Goal: Task Accomplishment & Management: Use online tool/utility

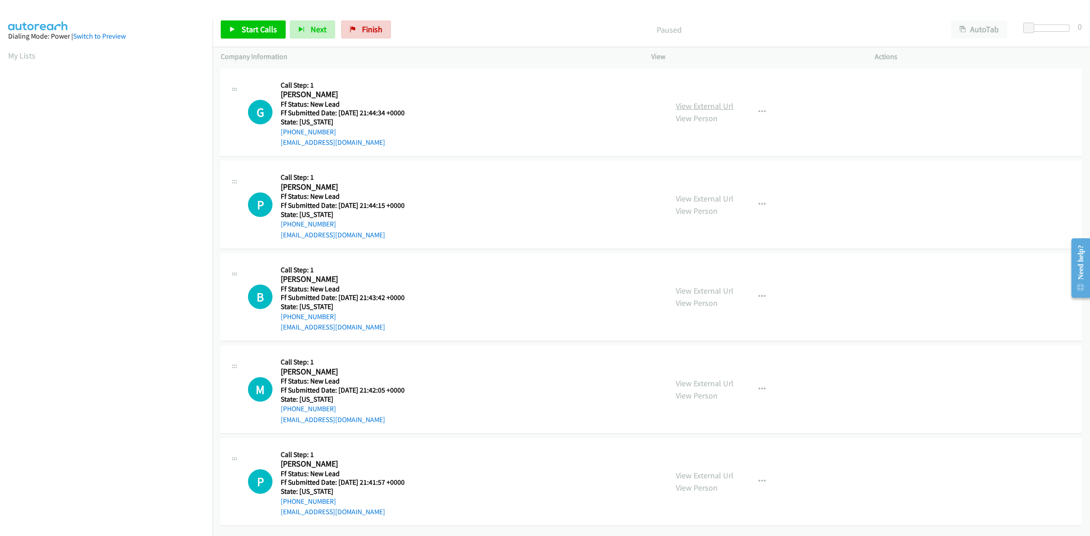
click at [720, 105] on link "View External Url" at bounding box center [705, 106] width 58 height 10
click at [707, 197] on link "View External Url" at bounding box center [705, 198] width 58 height 10
click at [690, 288] on link "View External Url" at bounding box center [705, 291] width 58 height 10
click at [723, 382] on link "View External Url" at bounding box center [705, 383] width 58 height 10
click at [708, 480] on link "View External Url" at bounding box center [705, 476] width 58 height 10
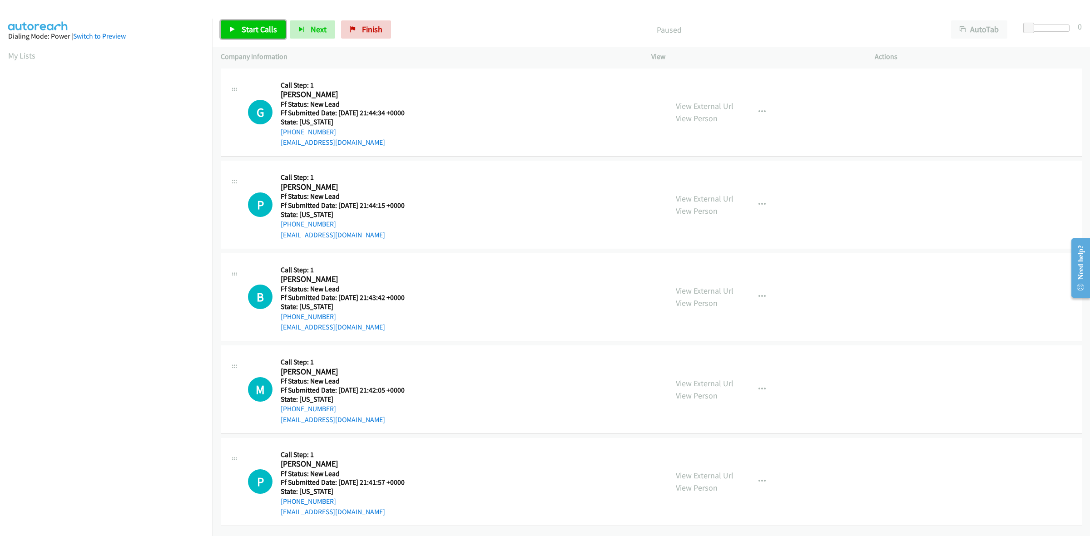
click at [242, 27] on span "Start Calls" at bounding box center [259, 29] width 35 height 10
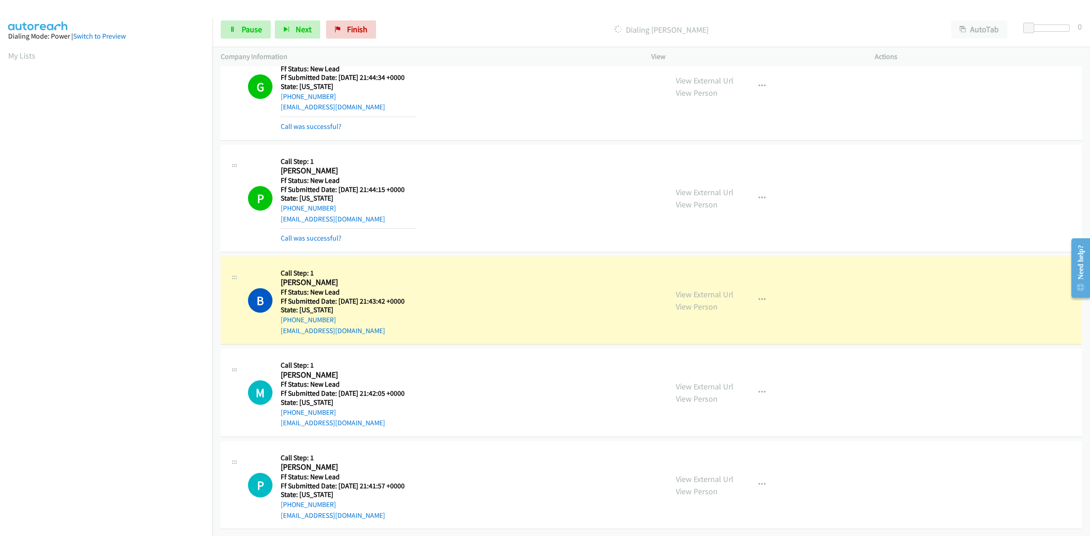
scroll to position [44, 0]
click at [758, 481] on icon "button" at bounding box center [761, 484] width 7 height 7
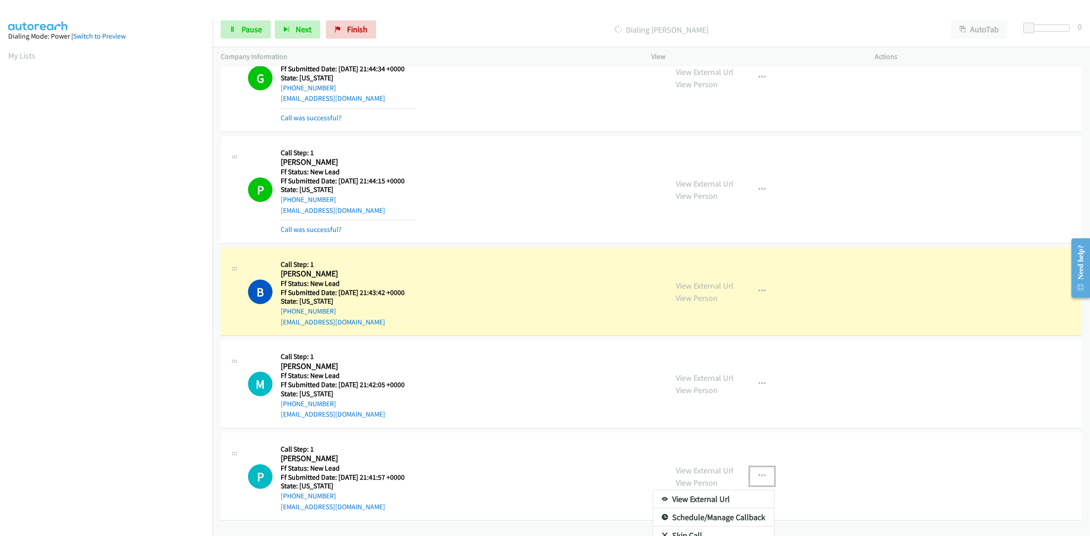
scroll to position [82, 0]
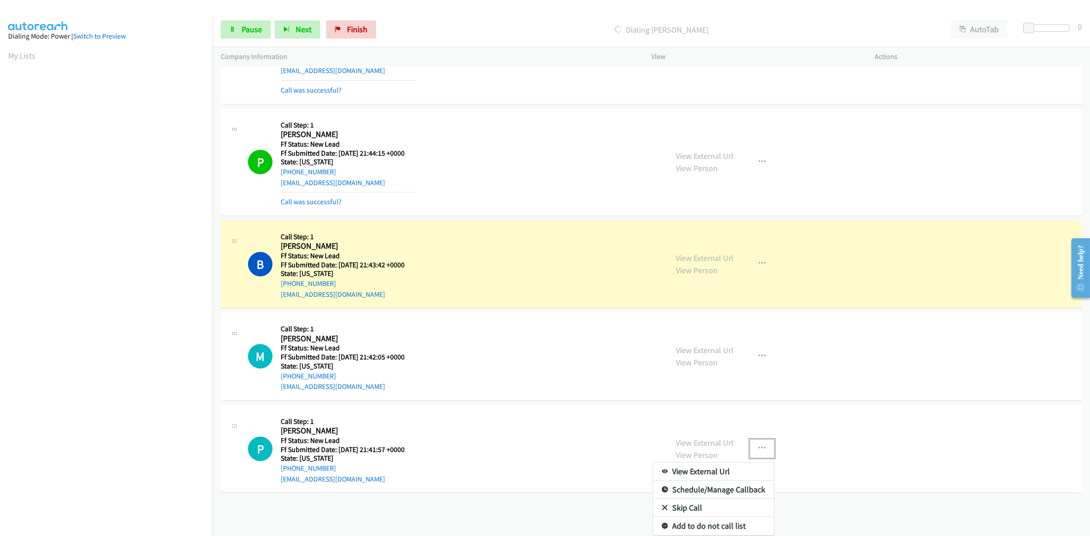
click at [725, 517] on link "Add to do not call list" at bounding box center [713, 526] width 121 height 18
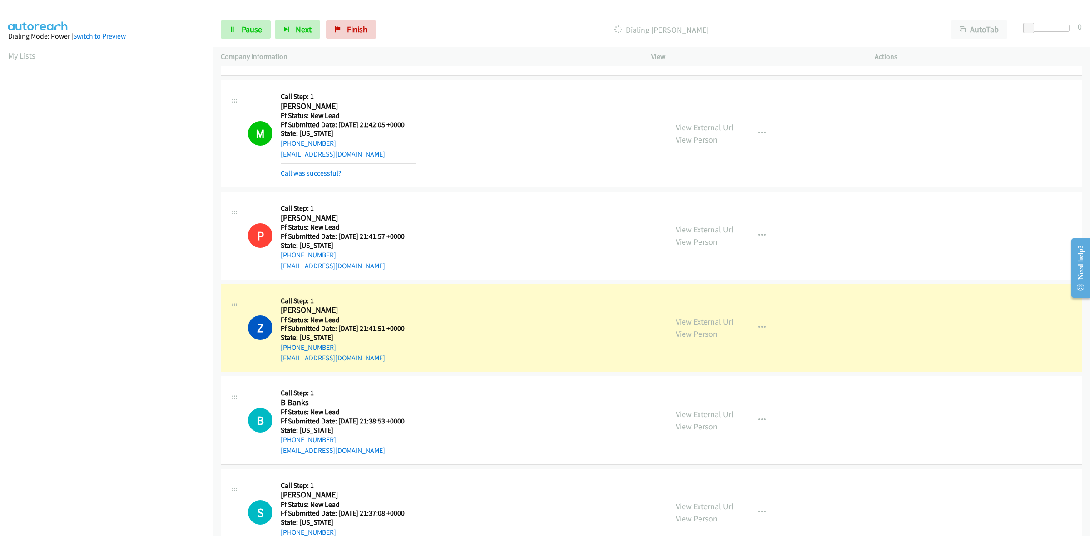
scroll to position [328, 0]
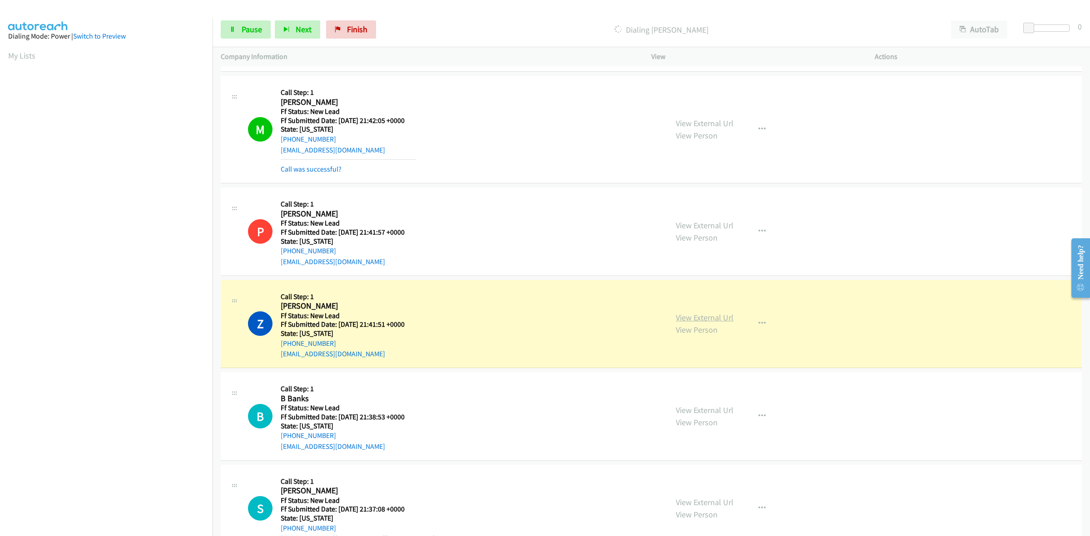
click at [699, 316] on link "View External Url" at bounding box center [705, 317] width 58 height 10
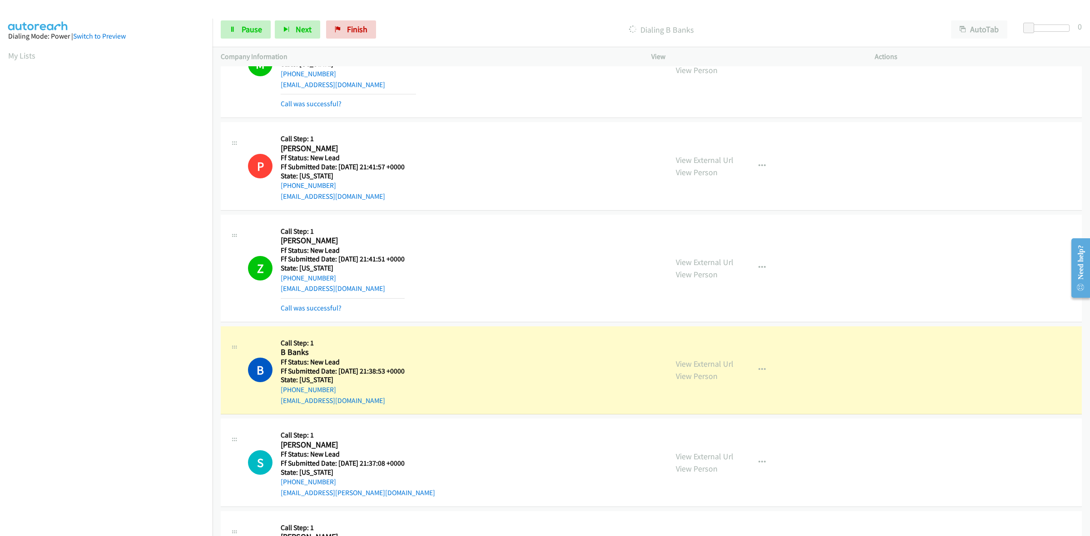
scroll to position [472, 0]
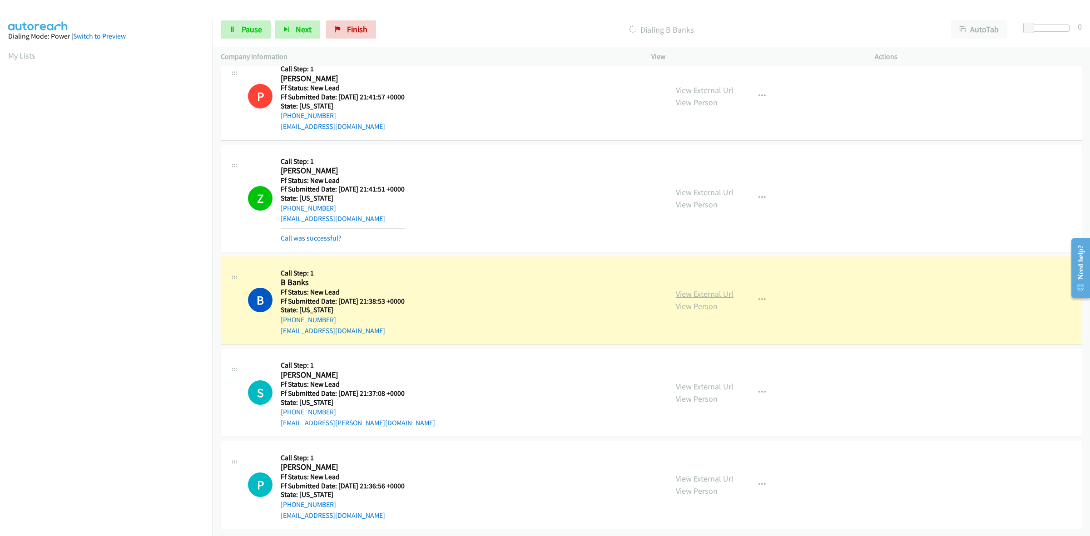
click at [709, 289] on link "View External Url" at bounding box center [705, 294] width 58 height 10
click at [712, 382] on link "View External Url" at bounding box center [705, 387] width 58 height 10
click at [721, 474] on link "View External Url" at bounding box center [705, 479] width 58 height 10
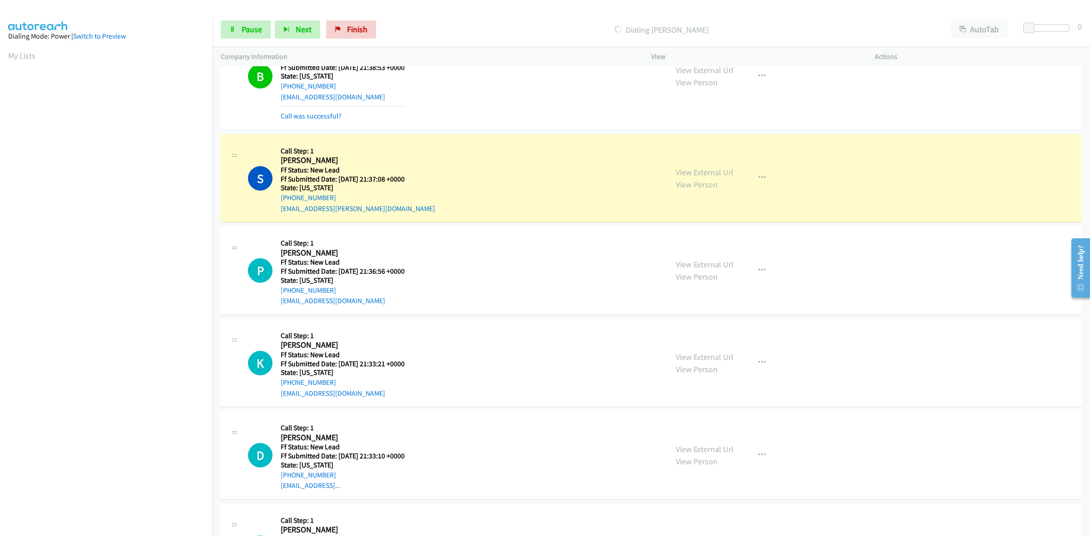
scroll to position [699, 0]
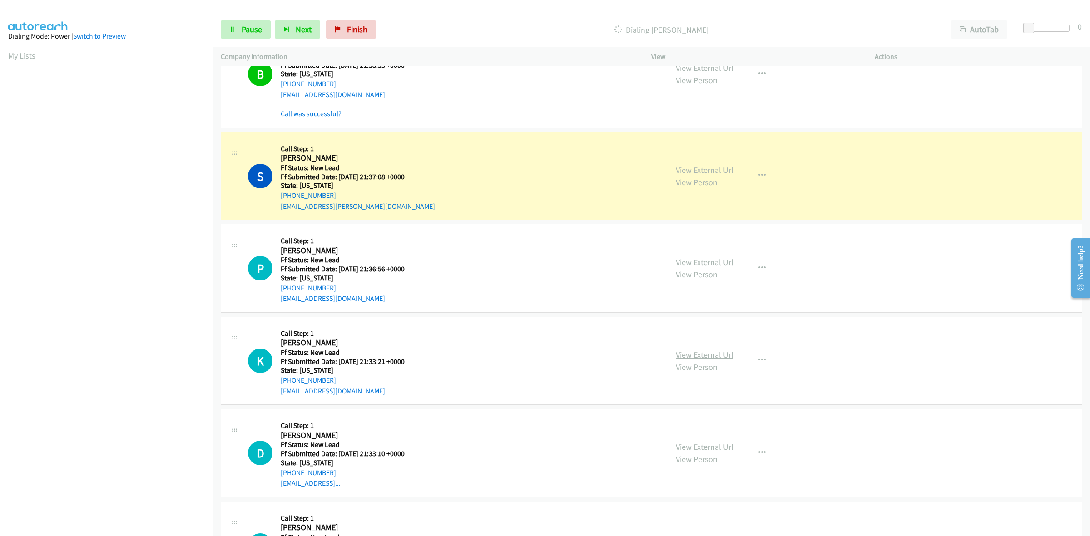
click at [691, 355] on link "View External Url" at bounding box center [705, 355] width 58 height 10
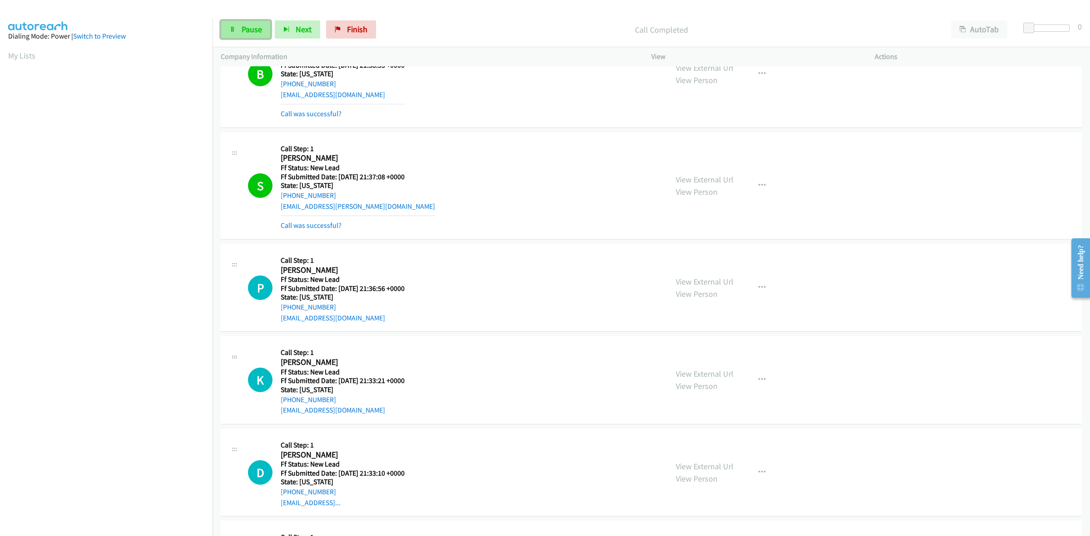
click at [244, 26] on span "Pause" at bounding box center [252, 29] width 20 height 10
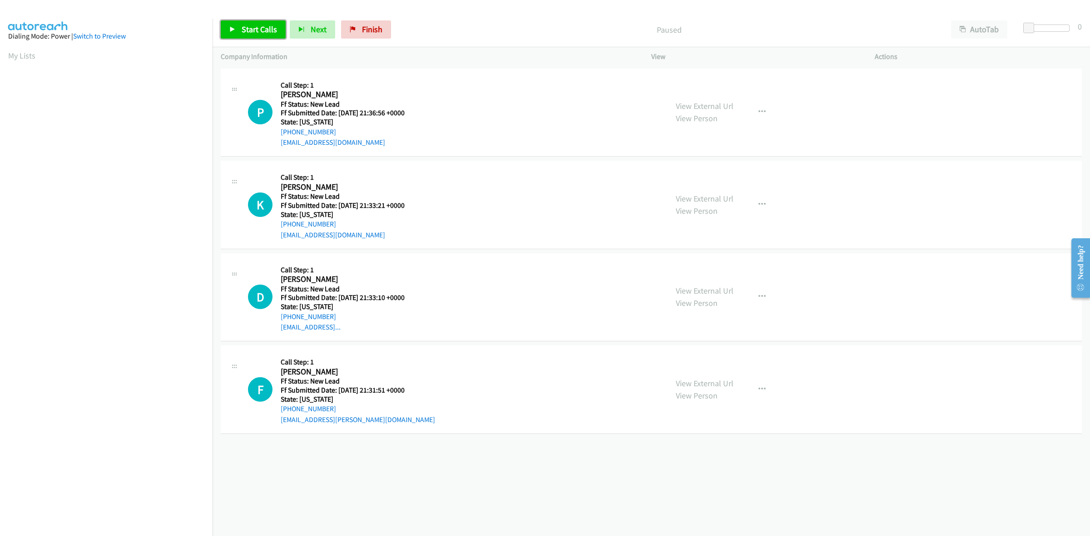
click at [256, 30] on span "Start Calls" at bounding box center [259, 29] width 35 height 10
click at [694, 292] on link "View External Url" at bounding box center [705, 291] width 58 height 10
click at [681, 385] on link "View External Url" at bounding box center [705, 383] width 58 height 10
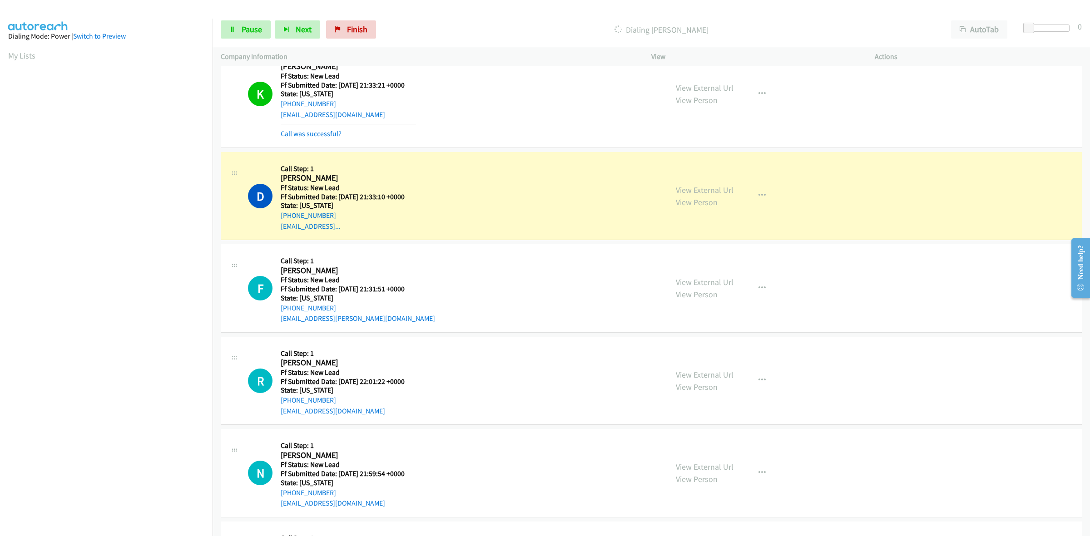
scroll to position [170, 0]
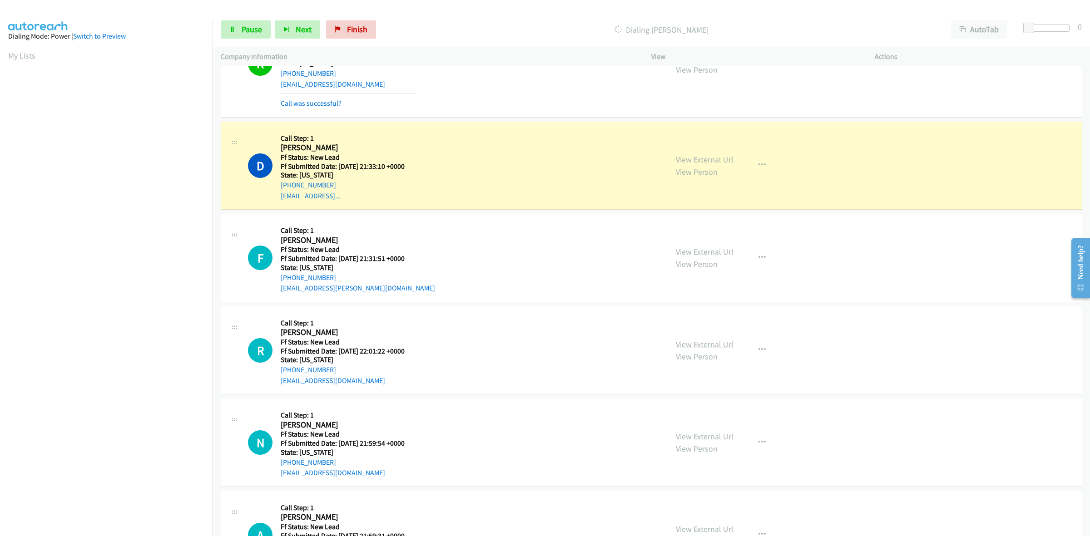
click at [717, 340] on link "View External Url" at bounding box center [705, 344] width 58 height 10
click at [707, 436] on link "View External Url" at bounding box center [705, 436] width 58 height 10
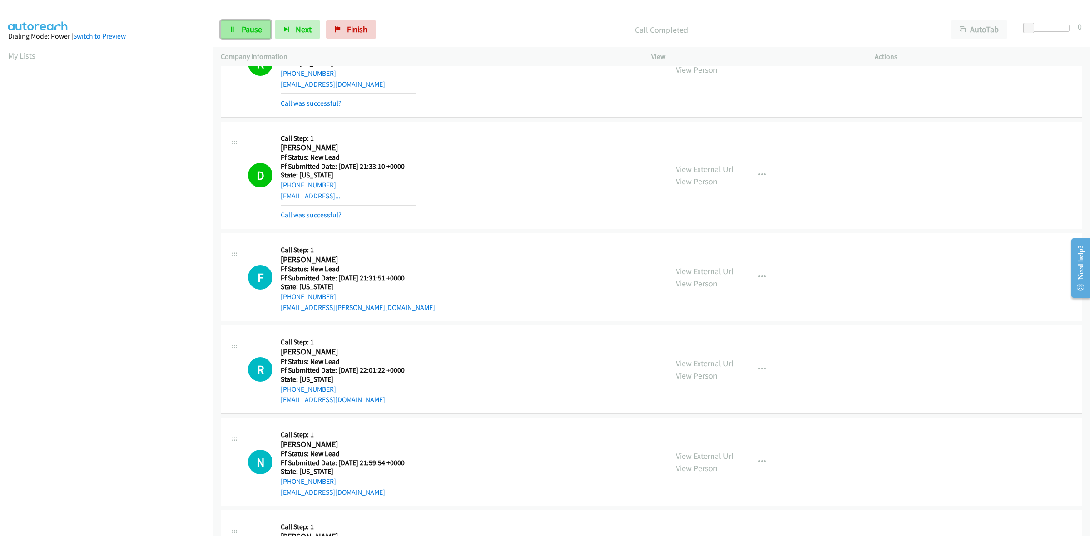
click at [244, 24] on span "Pause" at bounding box center [252, 29] width 20 height 10
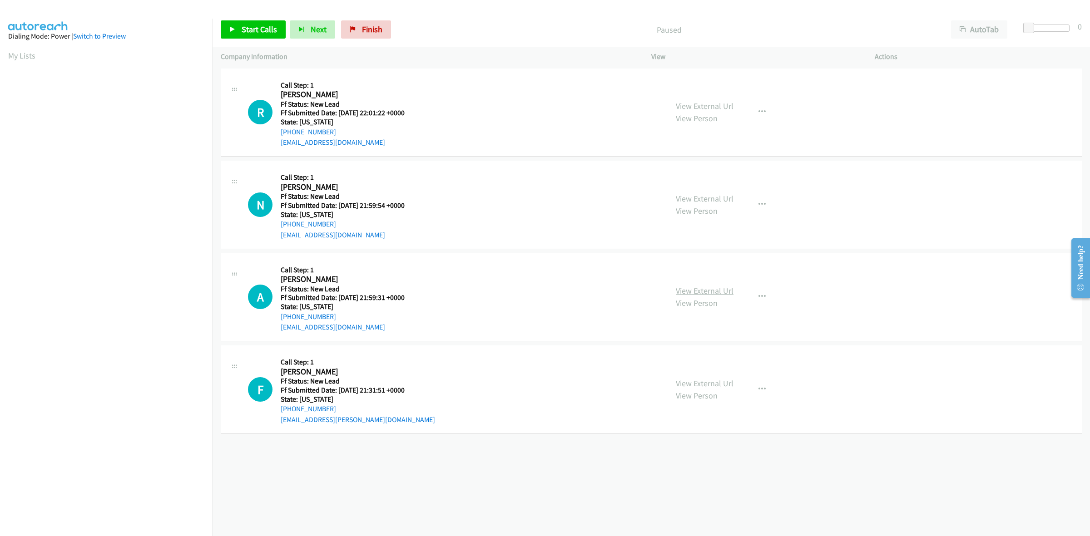
click at [695, 291] on link "View External Url" at bounding box center [705, 291] width 58 height 10
drag, startPoint x: 259, startPoint y: 23, endPoint x: 264, endPoint y: 24, distance: 4.7
click at [259, 23] on link "Start Calls" at bounding box center [253, 29] width 65 height 18
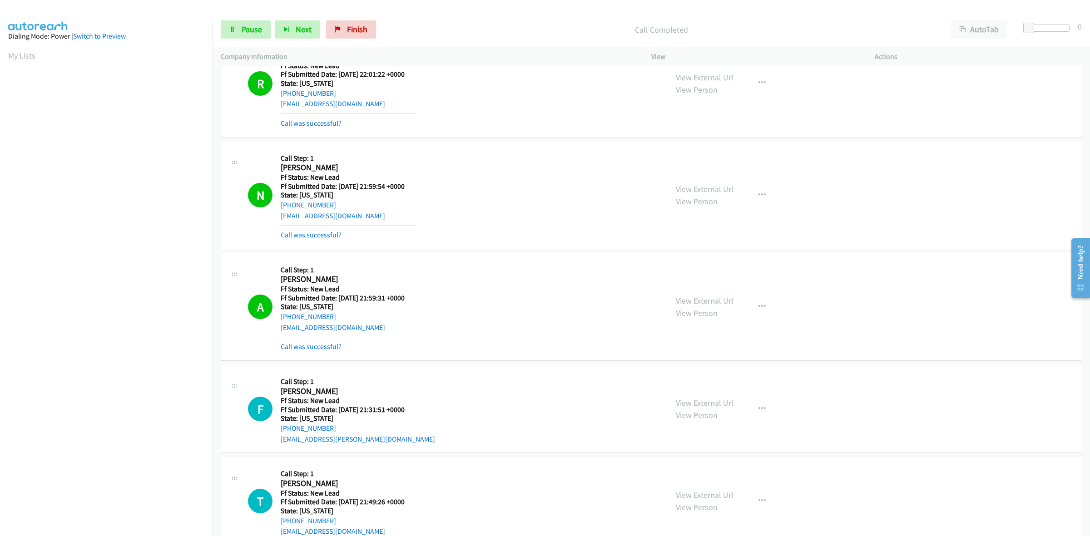
scroll to position [57, 0]
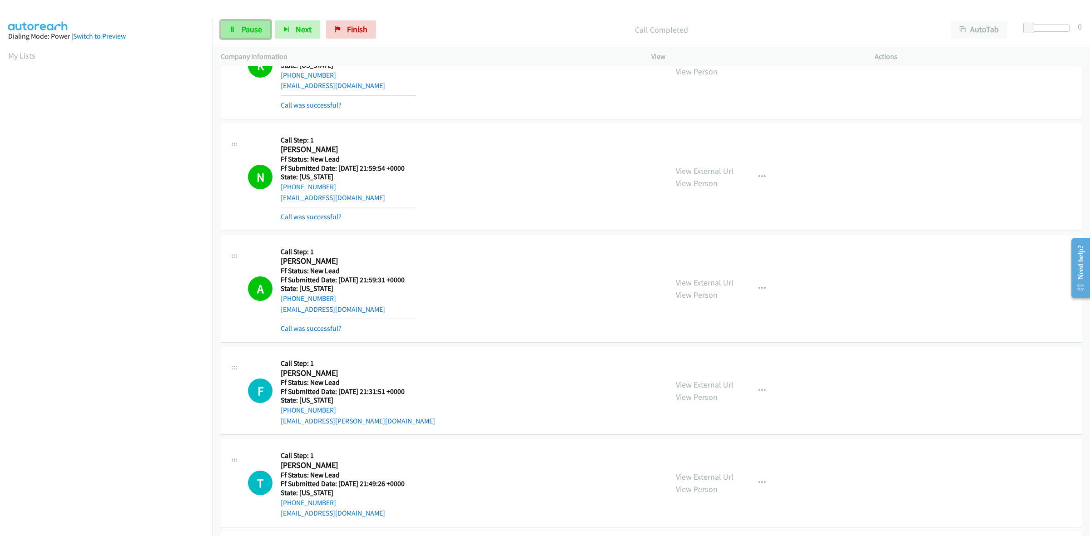
click at [240, 33] on link "Pause" at bounding box center [246, 29] width 50 height 18
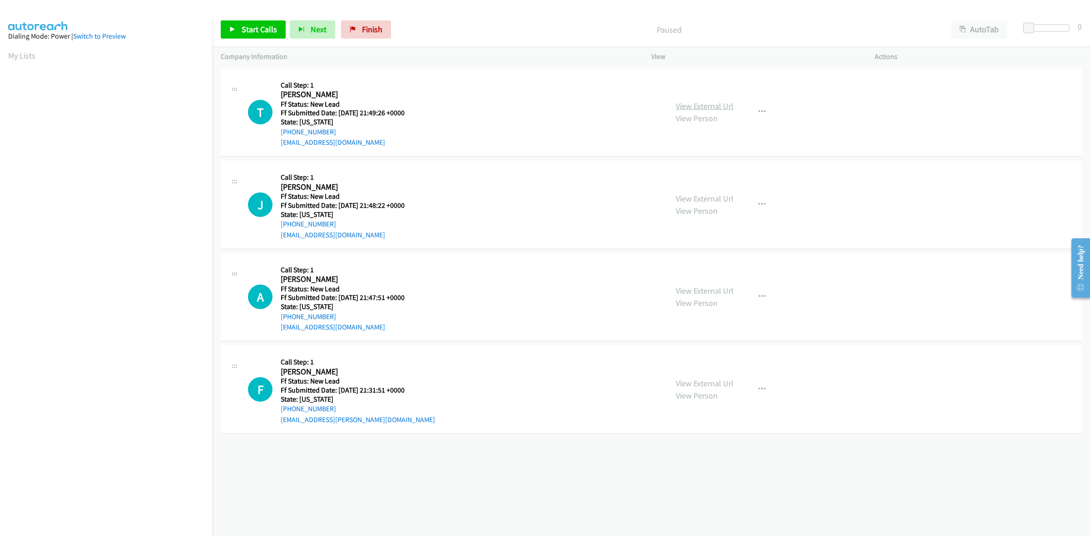
click at [688, 106] on link "View External Url" at bounding box center [705, 106] width 58 height 10
click at [702, 200] on link "View External Url" at bounding box center [705, 198] width 58 height 10
click at [688, 289] on link "View External Url" at bounding box center [705, 291] width 58 height 10
click at [251, 30] on span "Start Calls" at bounding box center [259, 29] width 35 height 10
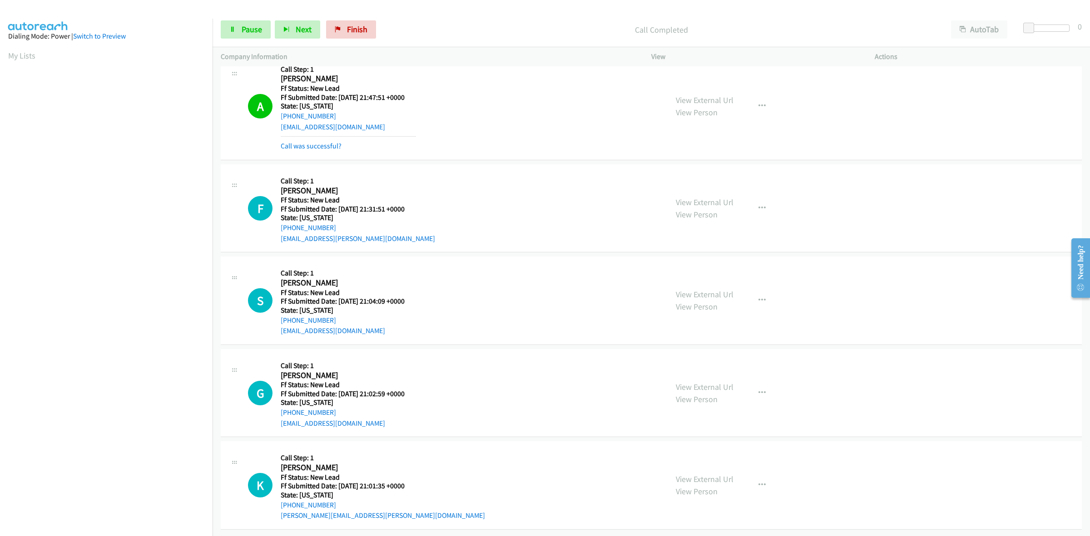
scroll to position [248, 0]
click at [759, 205] on icon "button" at bounding box center [761, 208] width 7 height 7
click at [691, 277] on link "Add to do not call list" at bounding box center [713, 286] width 121 height 18
click at [243, 24] on span "Pause" at bounding box center [252, 29] width 20 height 10
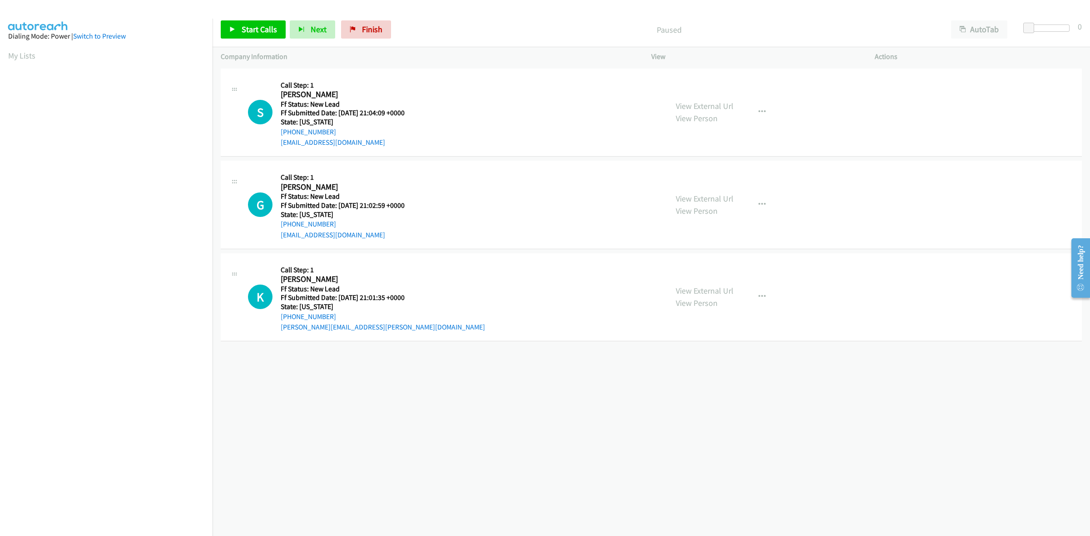
click at [699, 98] on div "View External Url View Person View External Url Email Schedule/Manage Callback …" at bounding box center [784, 113] width 232 height 72
click at [704, 108] on link "View External Url" at bounding box center [705, 106] width 58 height 10
click at [704, 201] on link "View External Url" at bounding box center [705, 198] width 58 height 10
click at [694, 286] on link "View External Url" at bounding box center [705, 291] width 58 height 10
click at [253, 25] on span "Start Calls" at bounding box center [259, 29] width 35 height 10
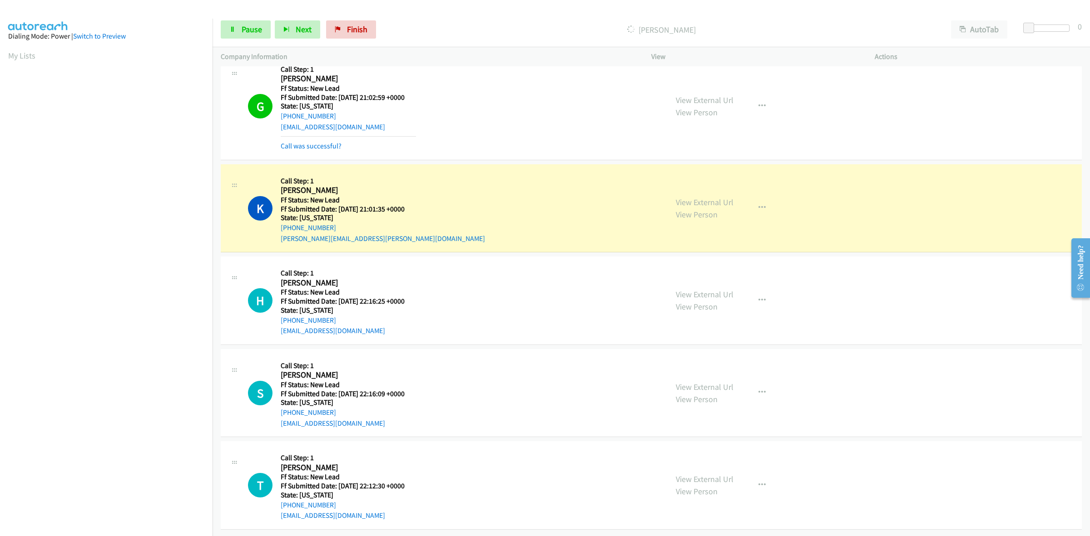
scroll to position [137, 0]
click at [701, 289] on link "View External Url" at bounding box center [705, 294] width 58 height 10
click at [684, 382] on link "View External Url" at bounding box center [705, 387] width 58 height 10
click at [712, 474] on link "View External Url" at bounding box center [705, 479] width 58 height 10
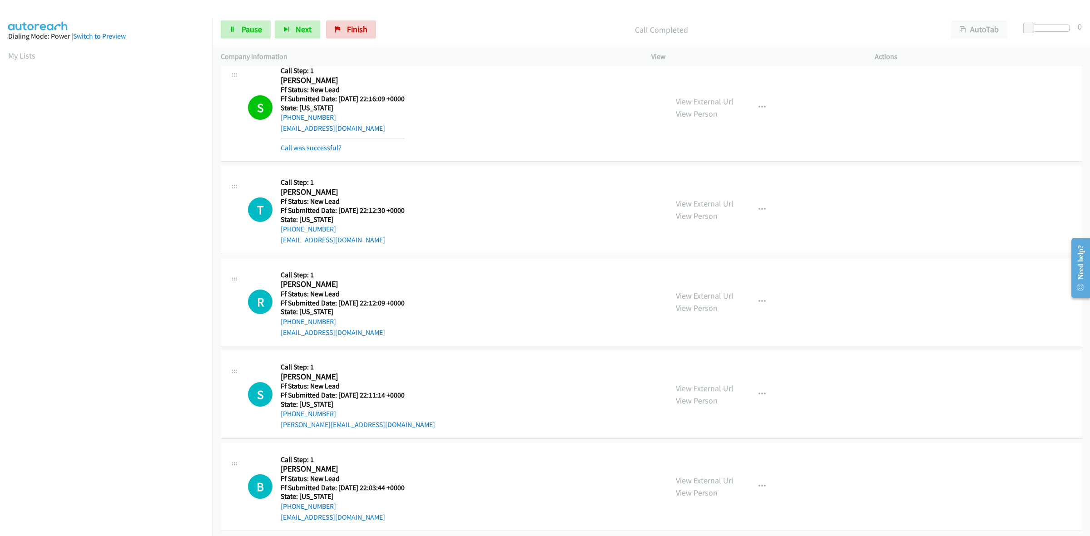
scroll to position [472, 0]
click at [687, 289] on link "View External Url" at bounding box center [705, 294] width 58 height 10
click at [234, 30] on icon at bounding box center [232, 30] width 6 height 6
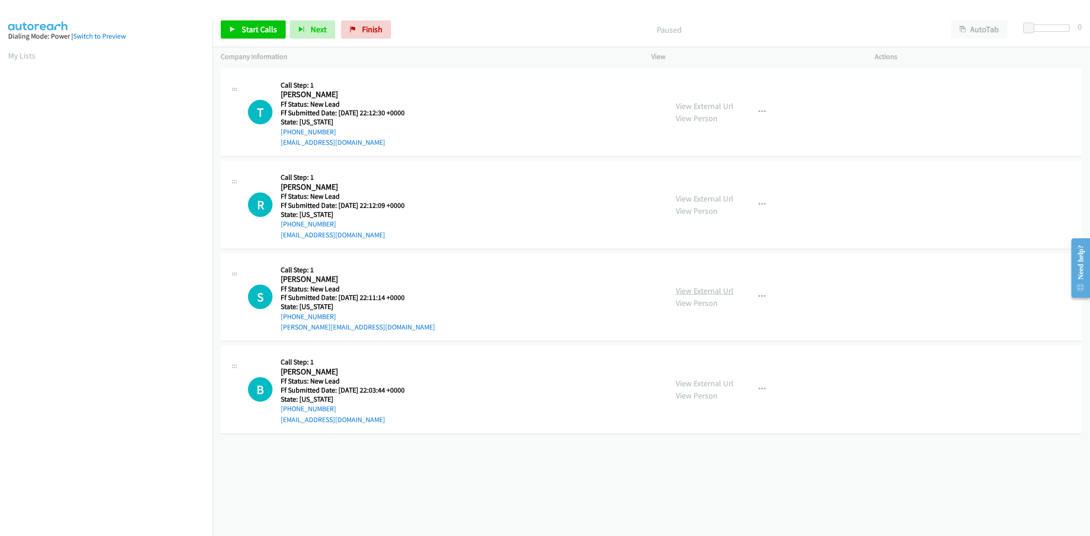
click at [720, 294] on link "View External Url" at bounding box center [705, 291] width 58 height 10
click at [713, 379] on link "View External Url" at bounding box center [705, 383] width 58 height 10
click at [251, 39] on link "Start Calls" at bounding box center [253, 29] width 65 height 18
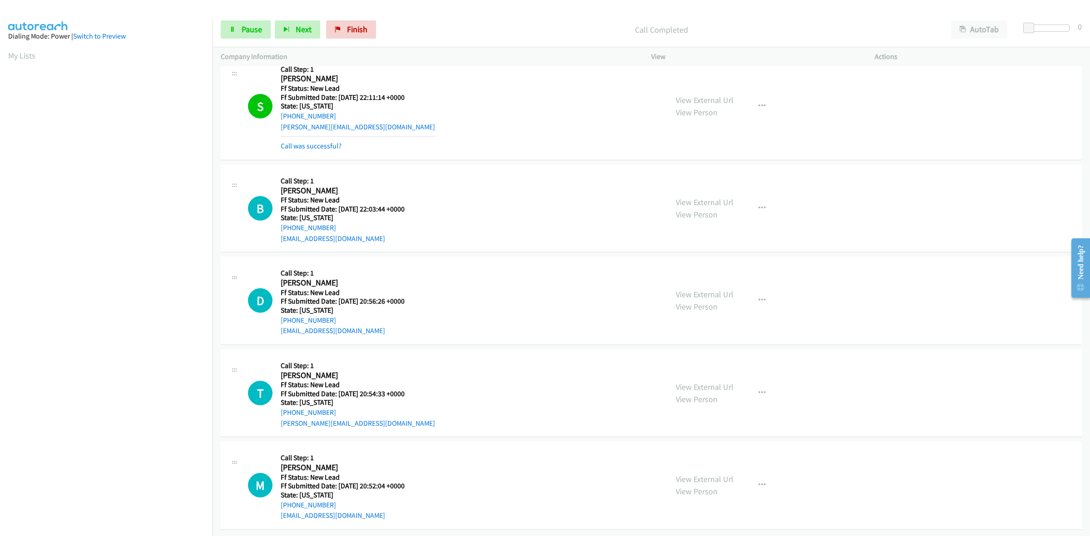
scroll to position [248, 0]
click at [706, 289] on link "View External Url" at bounding box center [705, 294] width 58 height 10
click at [263, 23] on link "Pause" at bounding box center [246, 29] width 50 height 18
click at [248, 32] on span "Start Calls" at bounding box center [259, 29] width 35 height 10
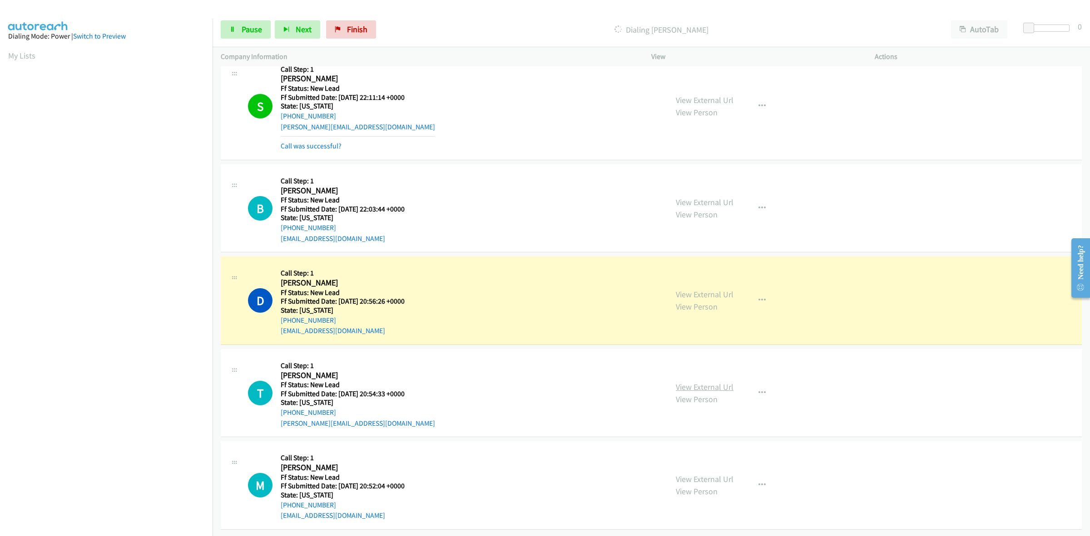
click at [684, 382] on link "View External Url" at bounding box center [705, 387] width 58 height 10
click at [711, 474] on link "View External Url" at bounding box center [705, 479] width 58 height 10
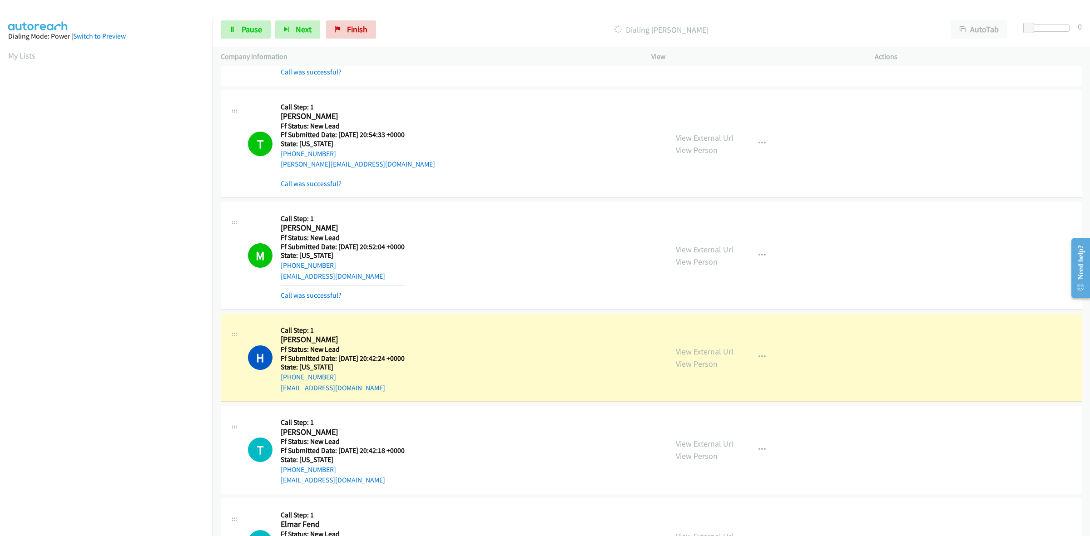
scroll to position [527, 0]
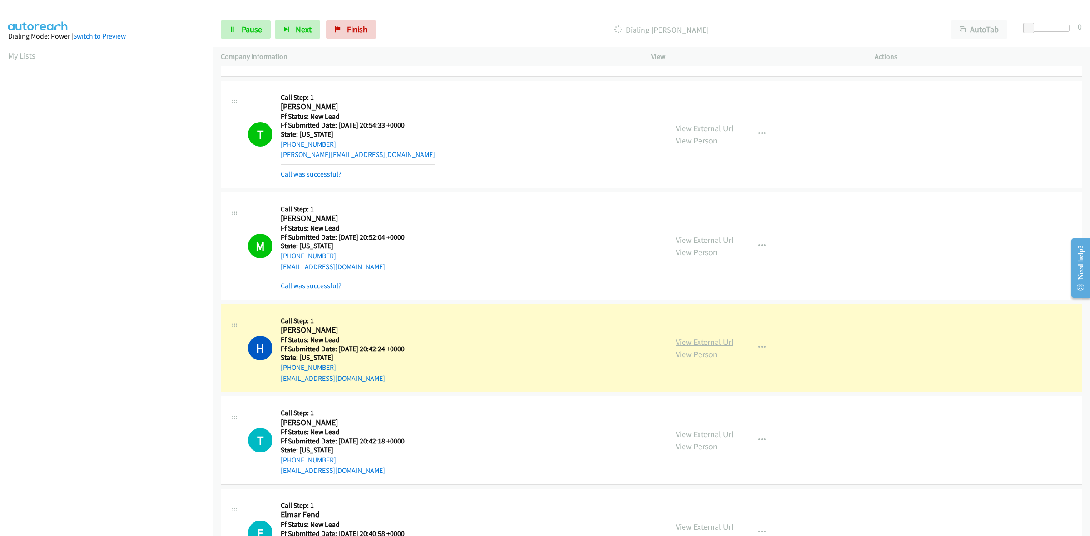
click at [703, 344] on link "View External Url" at bounding box center [705, 342] width 58 height 10
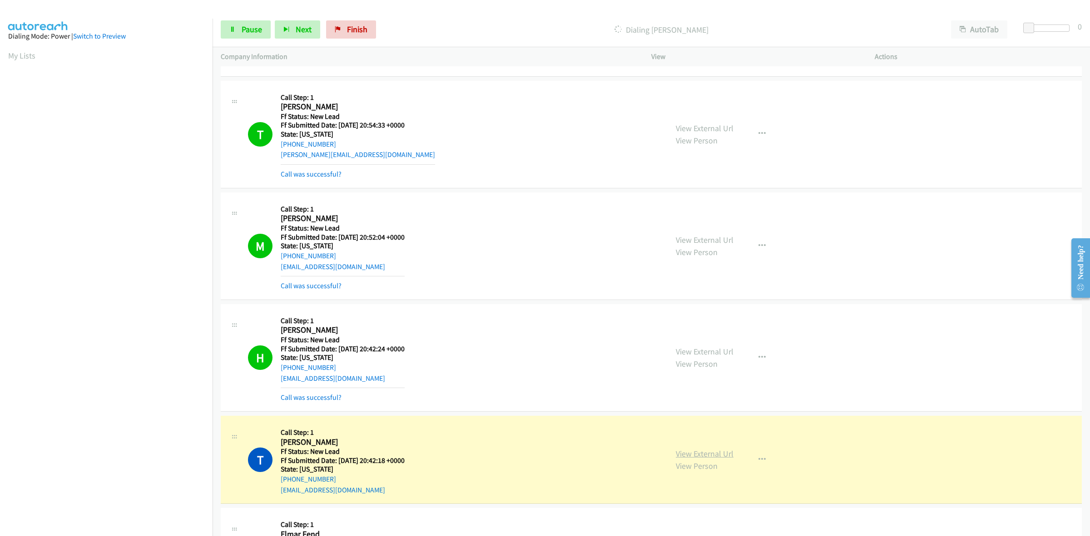
click at [704, 452] on link "View External Url" at bounding box center [705, 454] width 58 height 10
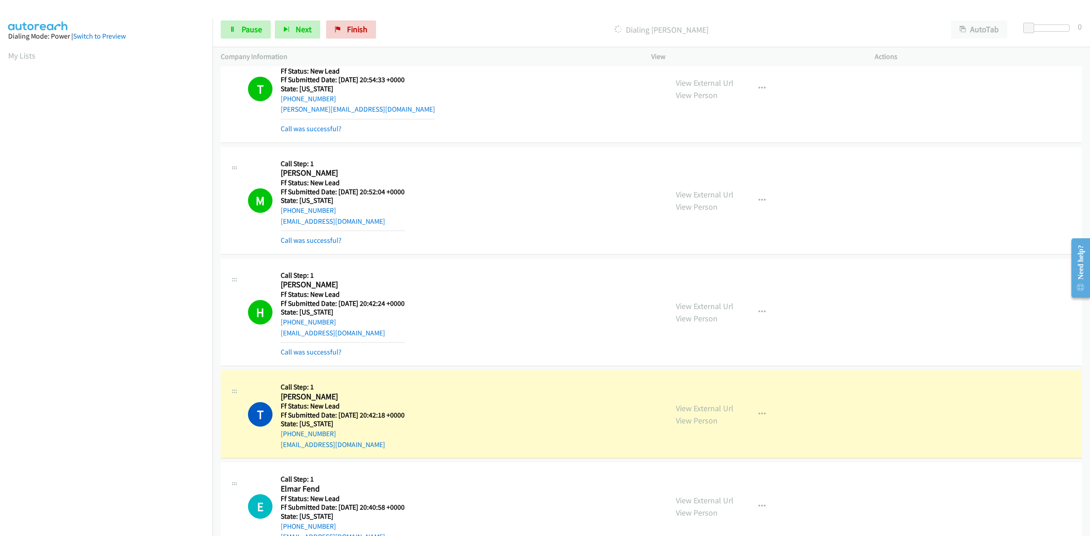
scroll to position [603, 0]
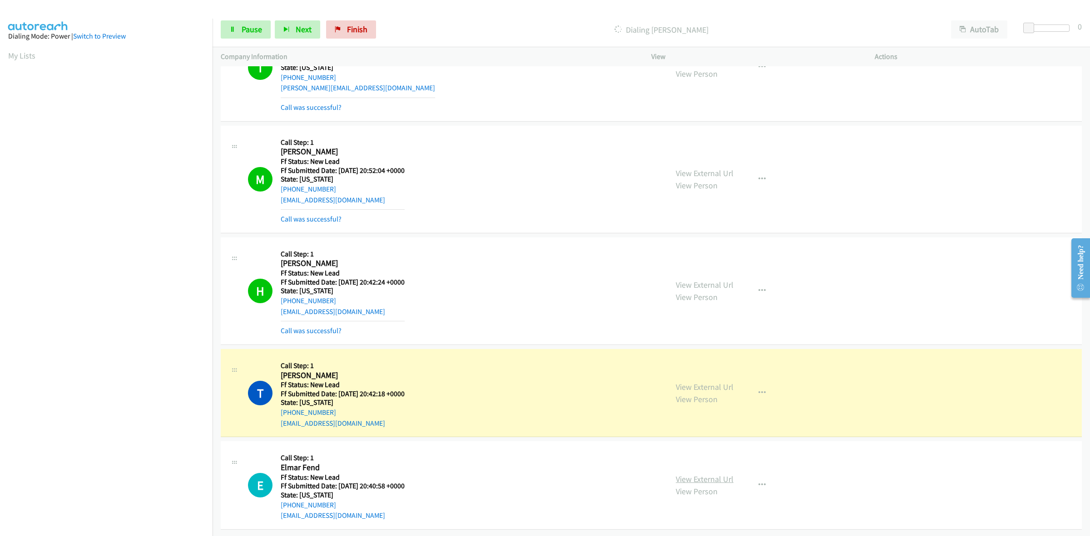
click at [714, 474] on link "View External Url" at bounding box center [705, 479] width 58 height 10
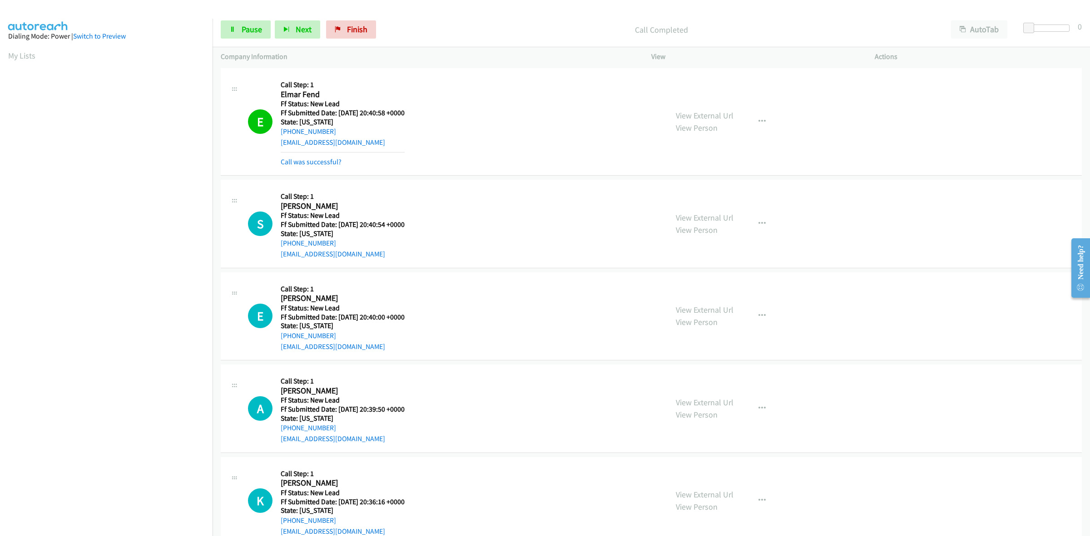
scroll to position [1012, 0]
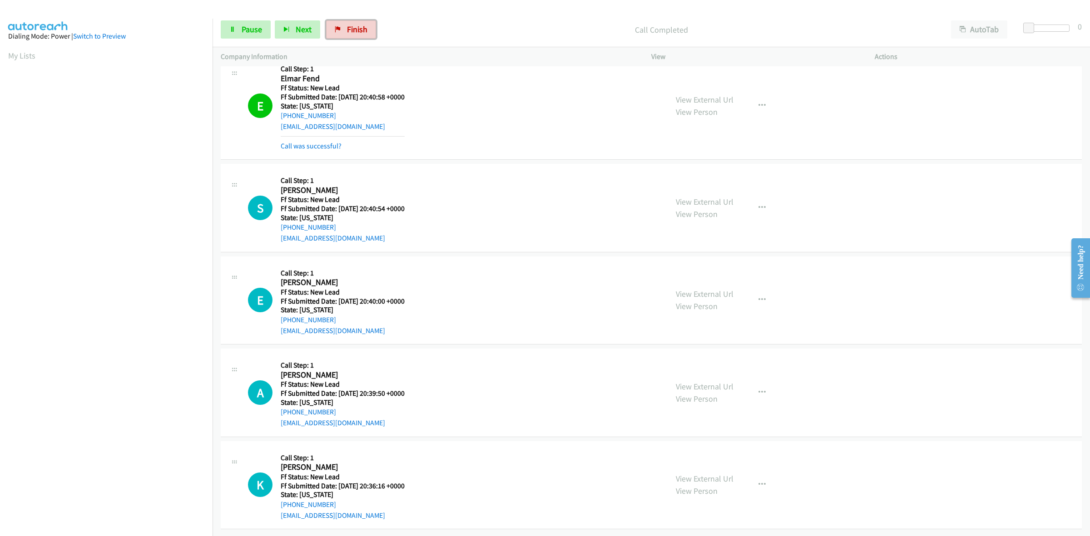
drag, startPoint x: 347, startPoint y: 25, endPoint x: 566, endPoint y: 60, distance: 221.7
click at [348, 25] on span "Finish" at bounding box center [357, 29] width 20 height 10
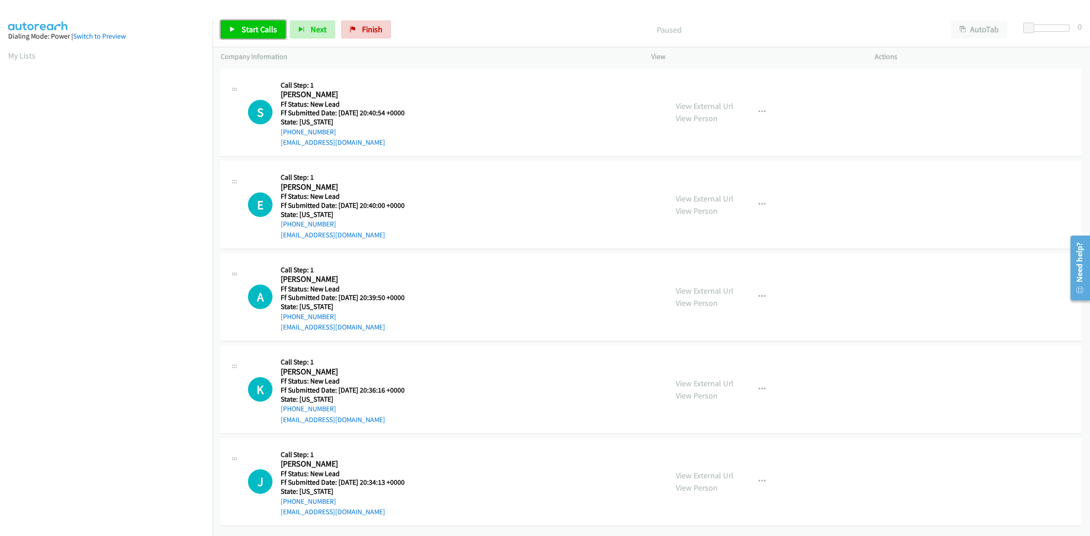
click at [241, 36] on link "Start Calls" at bounding box center [253, 29] width 65 height 18
click at [693, 103] on link "View External Url" at bounding box center [705, 106] width 58 height 10
click at [706, 199] on link "View External Url" at bounding box center [705, 198] width 58 height 10
click at [709, 287] on link "View External Url" at bounding box center [705, 291] width 58 height 10
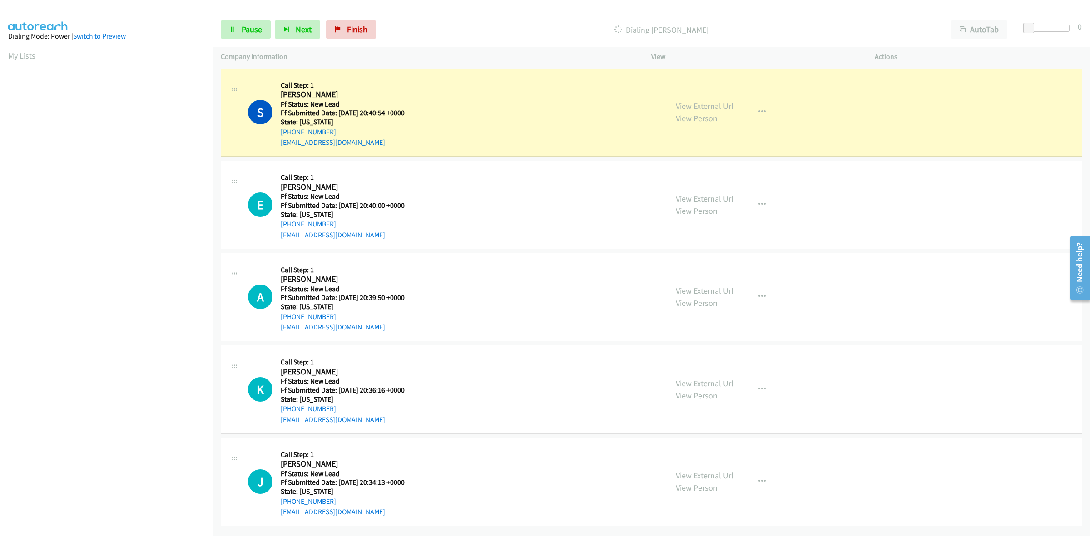
click at [711, 381] on link "View External Url" at bounding box center [705, 383] width 58 height 10
click at [713, 471] on link "View External Url" at bounding box center [705, 476] width 58 height 10
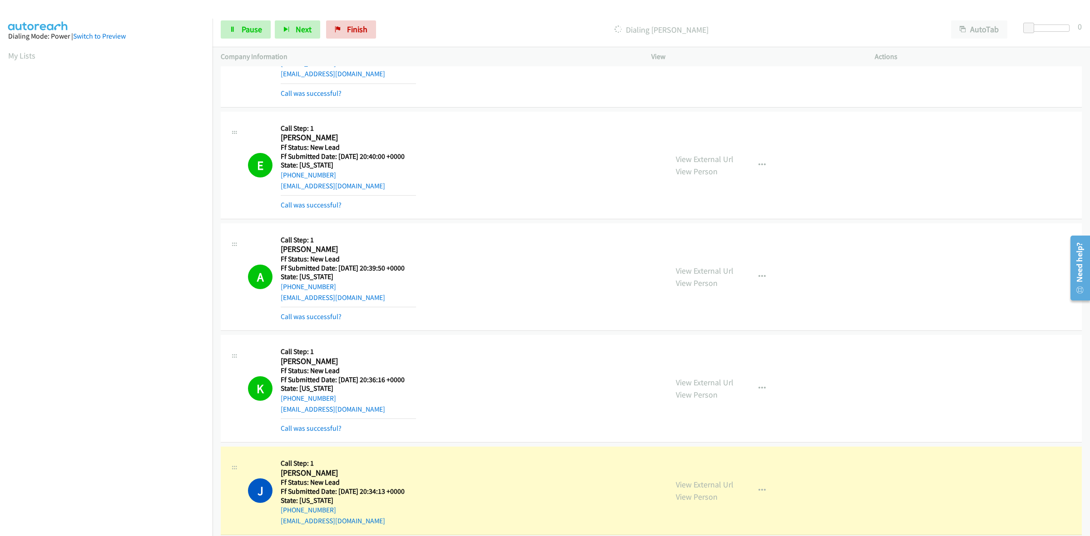
scroll to position [83, 0]
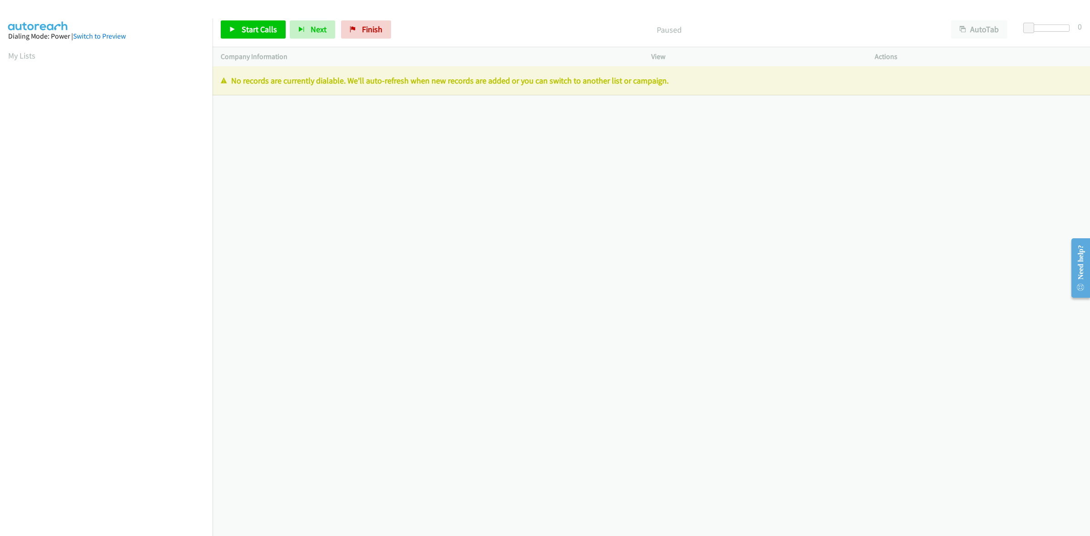
drag, startPoint x: 305, startPoint y: 179, endPoint x: 319, endPoint y: 166, distance: 19.3
click at [305, 179] on div "[PHONE_NUMBER] Call failed - Please reload the list and try again The Callbar F…" at bounding box center [651, 301] width 877 height 470
click at [371, 32] on span "Finish" at bounding box center [372, 29] width 20 height 10
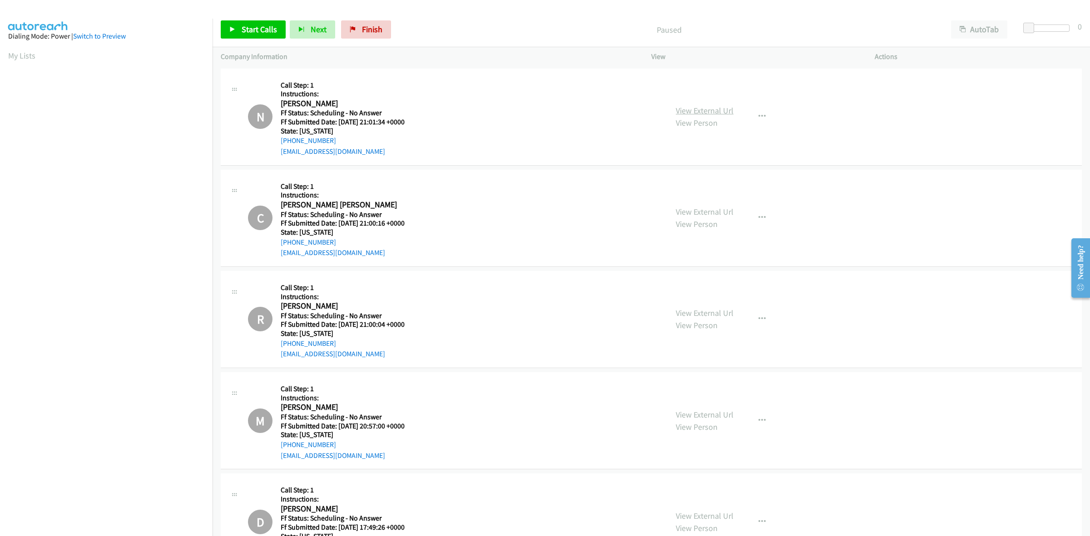
click at [710, 110] on link "View External Url" at bounding box center [705, 110] width 58 height 10
drag, startPoint x: 372, startPoint y: 26, endPoint x: 587, endPoint y: 62, distance: 218.7
click at [372, 26] on span "Finish" at bounding box center [372, 29] width 20 height 10
